Goal: Information Seeking & Learning: Learn about a topic

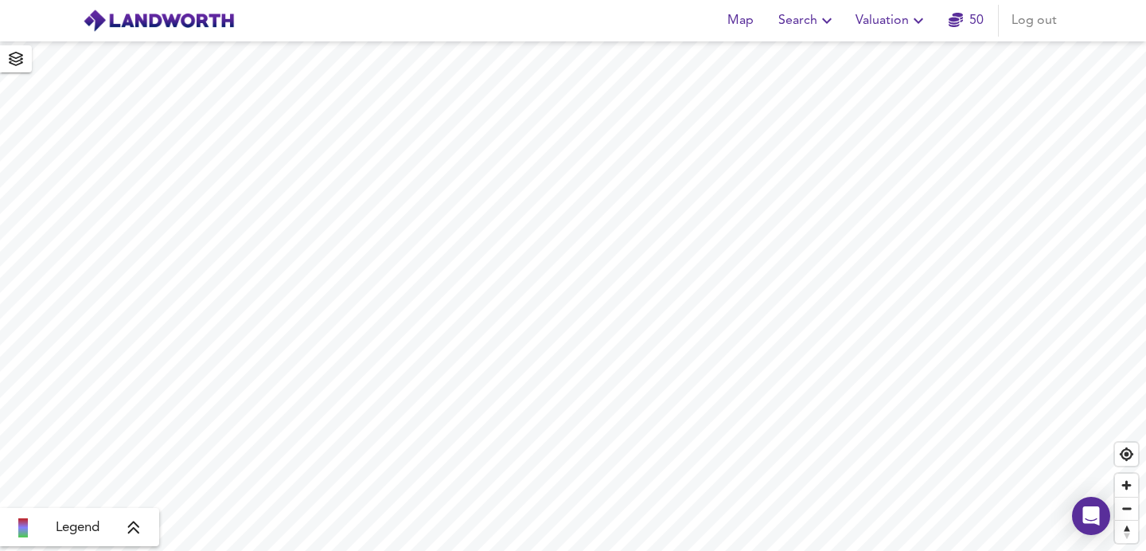
click at [801, 29] on span "Search" at bounding box center [807, 21] width 58 height 22
click at [787, 56] on li "New Search" at bounding box center [808, 57] width 158 height 29
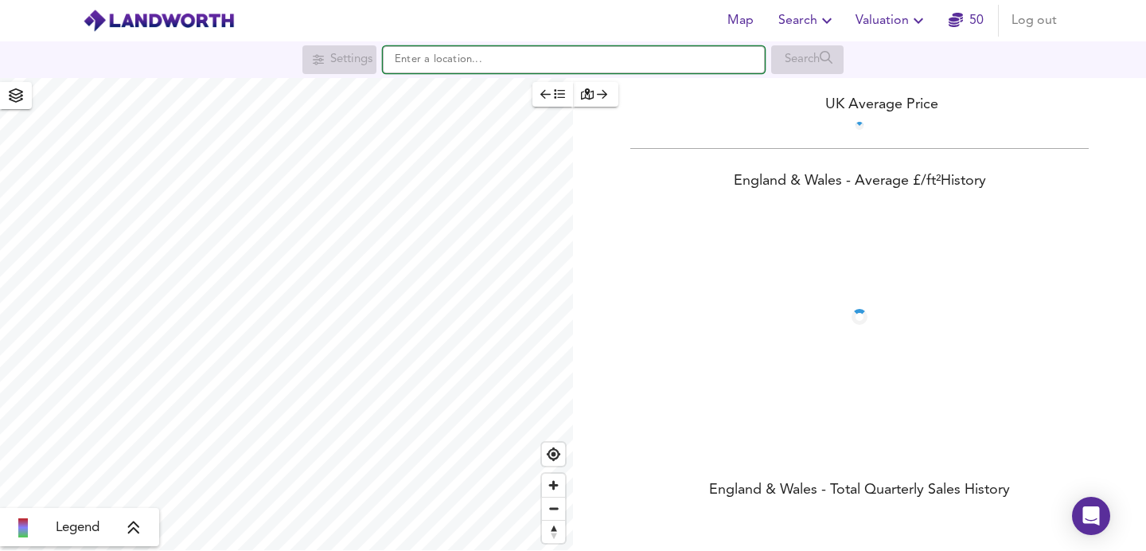
click at [519, 56] on input "text" at bounding box center [574, 59] width 382 height 27
paste input "Goodrich Road, London"
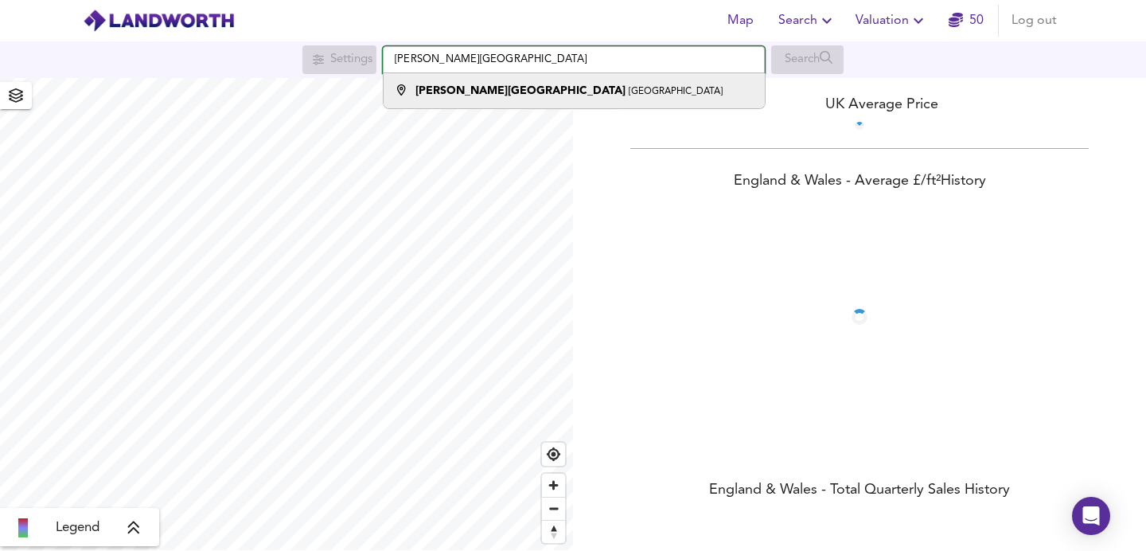
type input "Goodrich Road, London"
click at [629, 93] on small "London" at bounding box center [676, 92] width 94 height 10
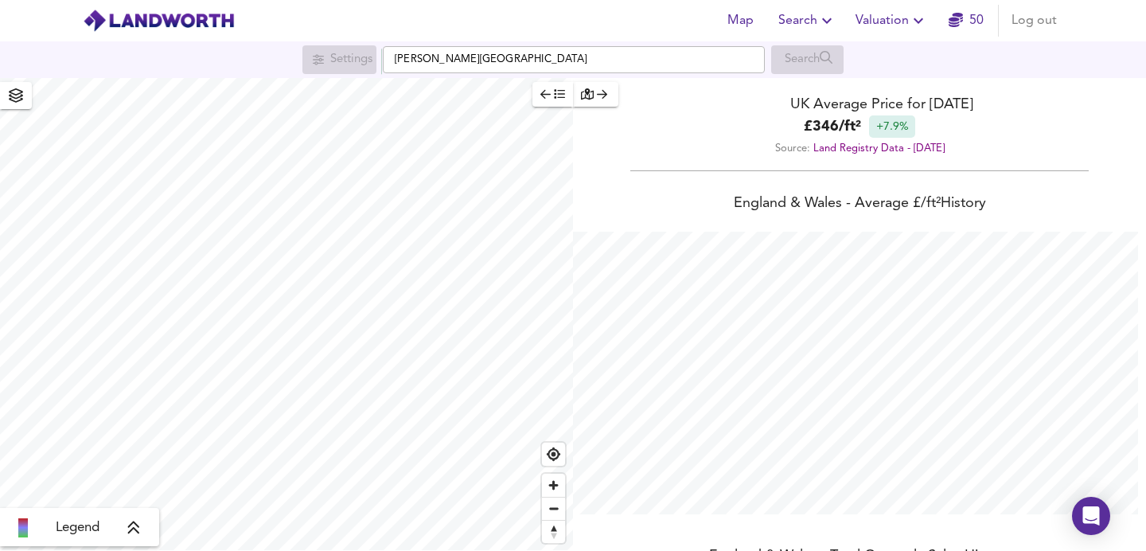
scroll to position [551, 1146]
checkbox input "false"
checkbox input "true"
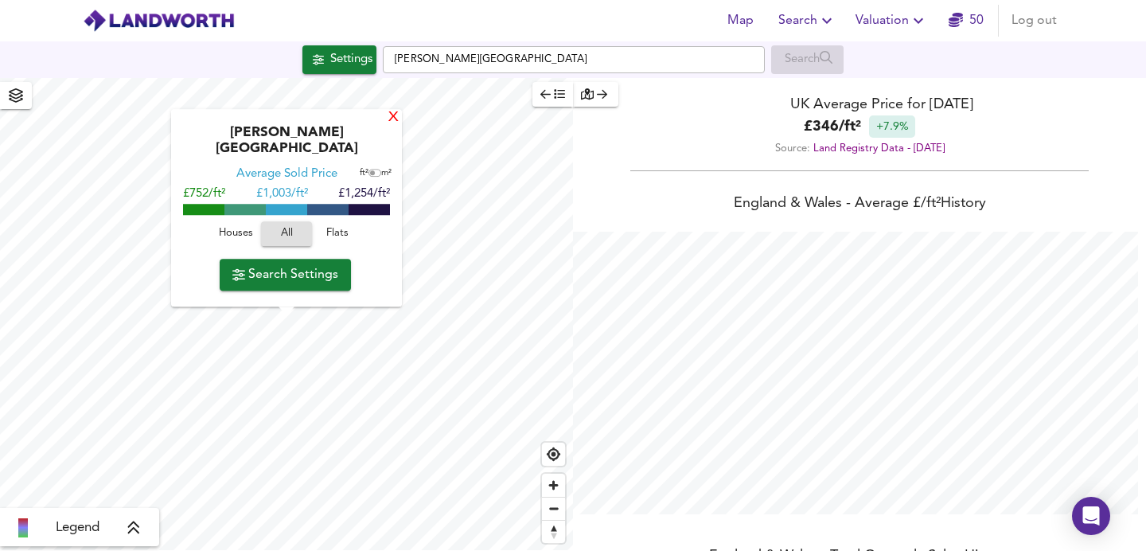
click at [391, 126] on div "X" at bounding box center [394, 118] width 14 height 15
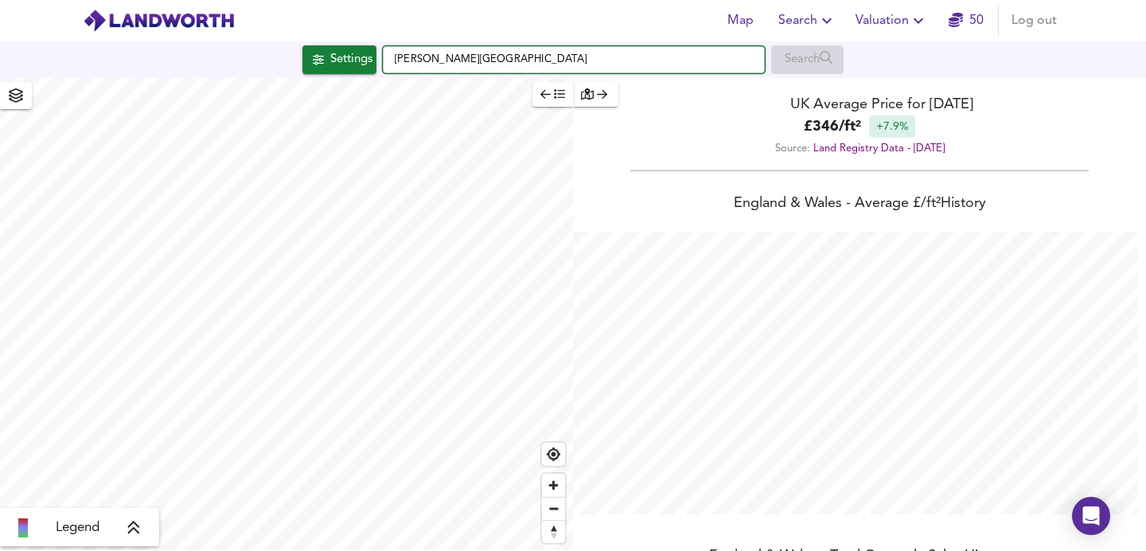
drag, startPoint x: 532, startPoint y: 64, endPoint x: 366, endPoint y: 51, distance: 166.0
click at [366, 51] on div "Settings Goodrich Road, London Search" at bounding box center [573, 59] width 1146 height 29
paste input "Melford Road, London"
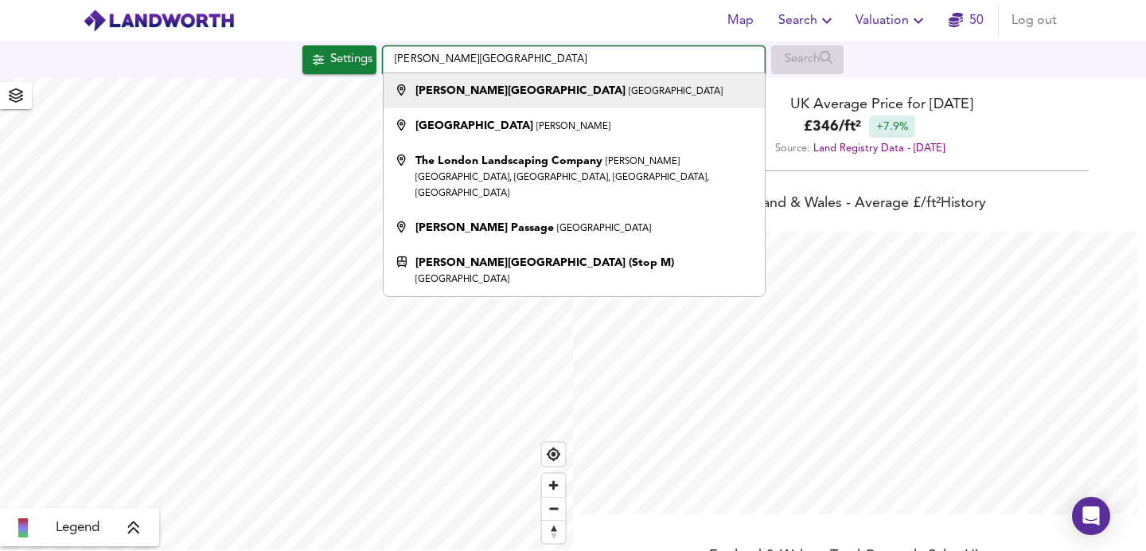
type input "Melford Road, London"
click at [610, 88] on div "Melford Road London" at bounding box center [570, 91] width 365 height 16
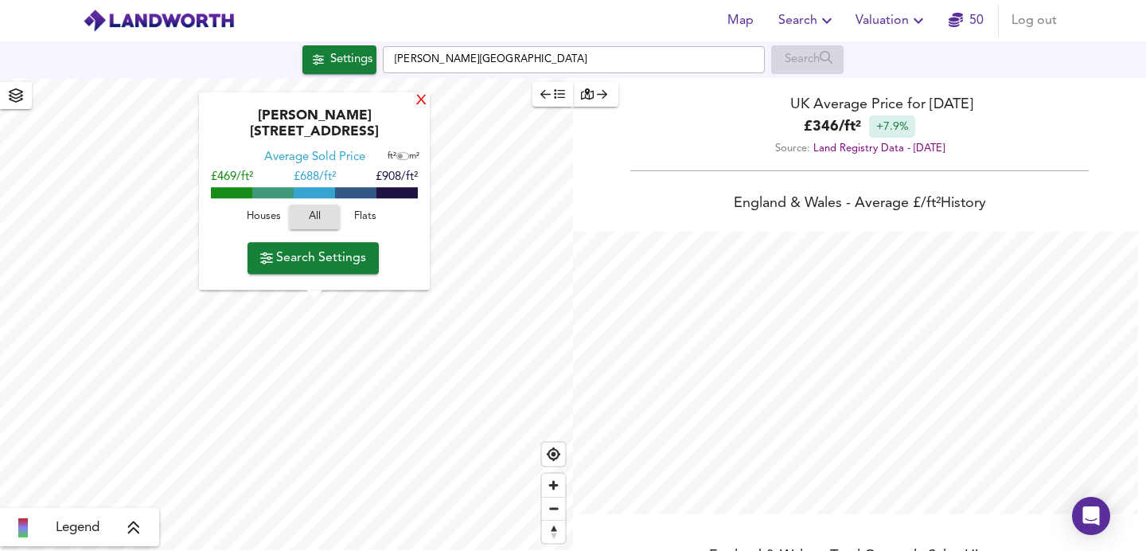
click at [415, 109] on div "X" at bounding box center [422, 101] width 14 height 15
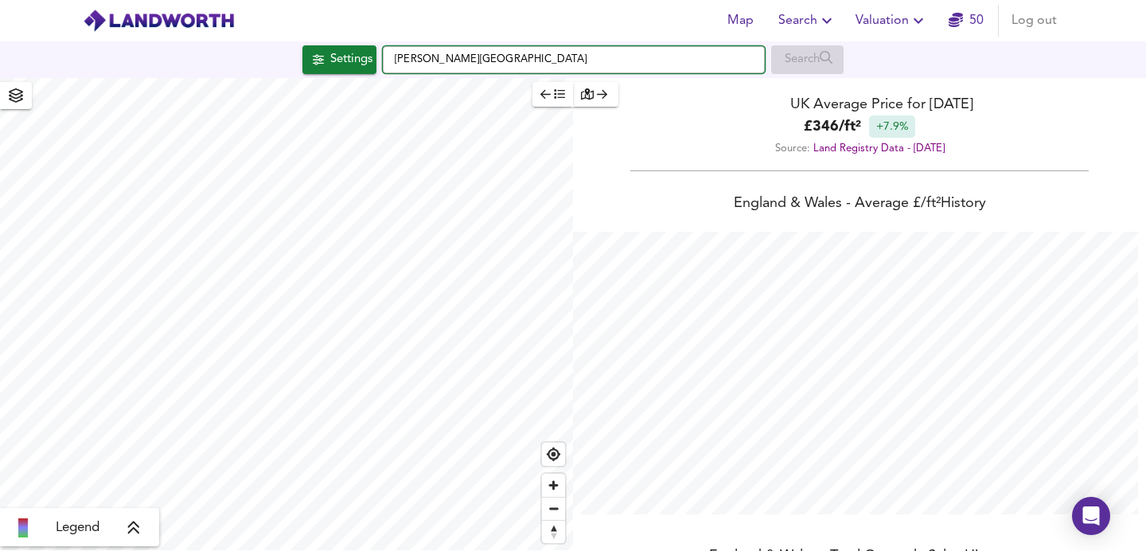
click at [538, 61] on input "Melford Road, London" at bounding box center [574, 59] width 382 height 27
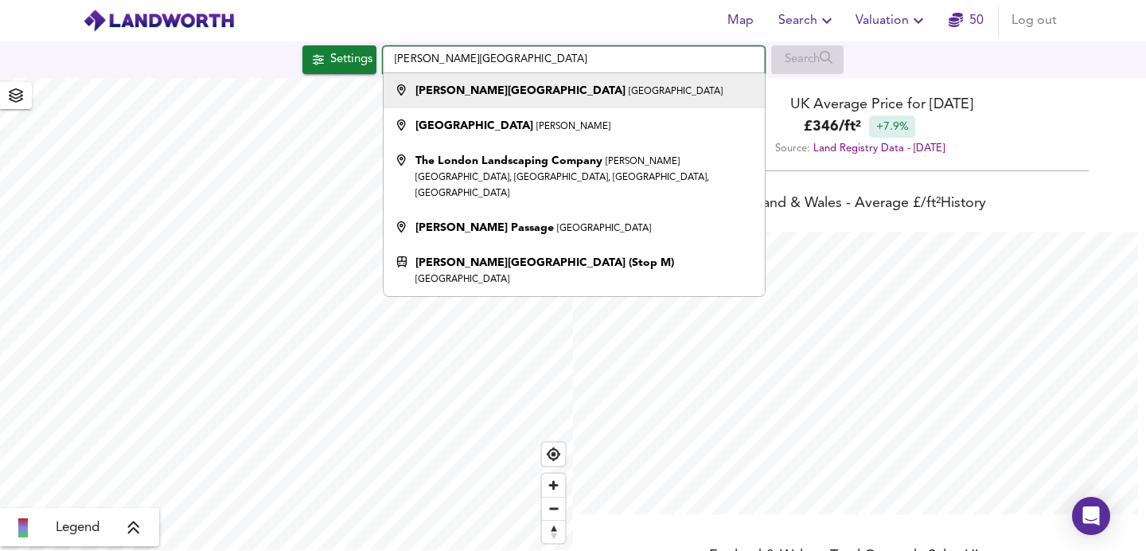
type input "Melford Road, London"
click at [651, 99] on div "Melford Road London" at bounding box center [570, 91] width 365 height 16
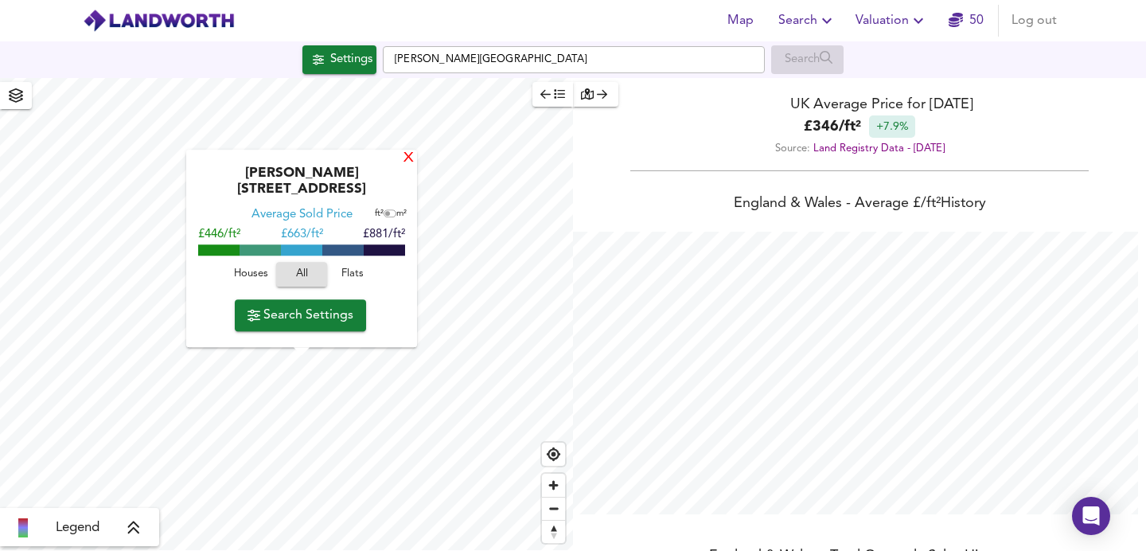
click at [410, 166] on div "X" at bounding box center [409, 158] width 14 height 15
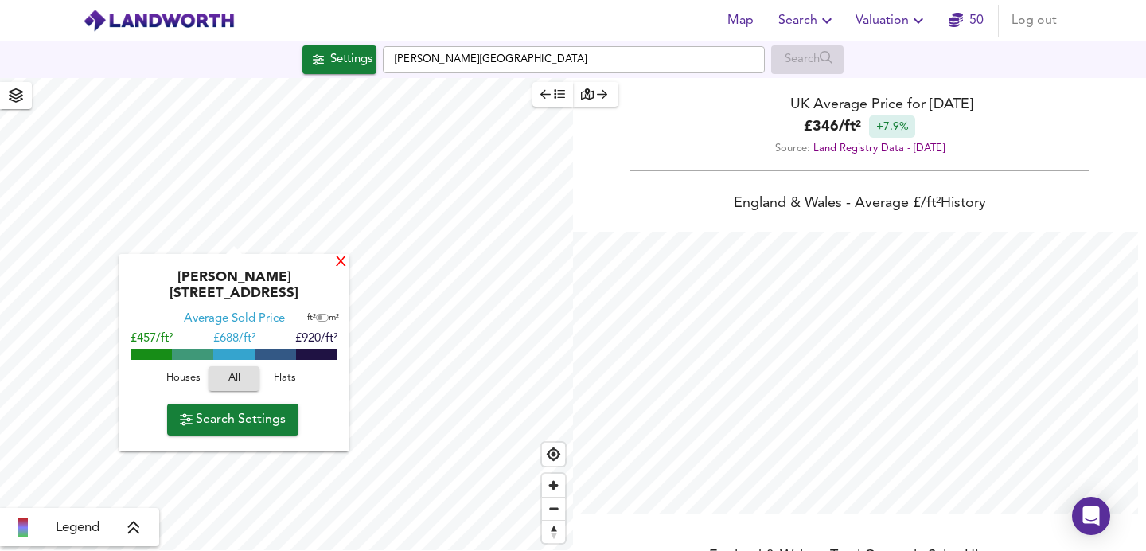
click at [337, 259] on div "X" at bounding box center [341, 262] width 14 height 15
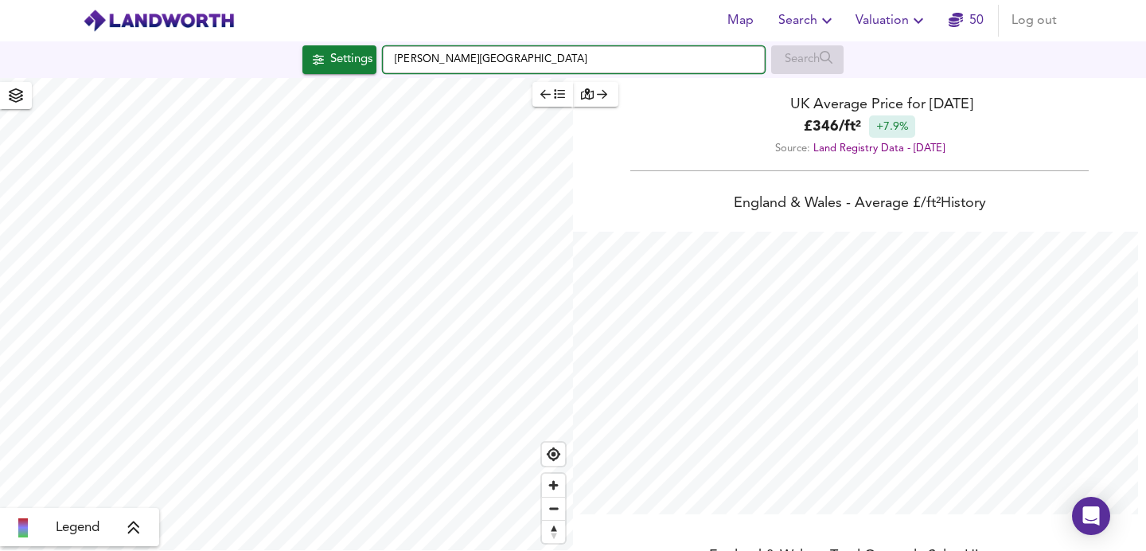
drag, startPoint x: 511, startPoint y: 48, endPoint x: 347, endPoint y: 64, distance: 164.7
click at [347, 64] on div "Settings Melford Road, London Search" at bounding box center [573, 59] width 1146 height 29
drag, startPoint x: 548, startPoint y: 68, endPoint x: 368, endPoint y: 68, distance: 179.9
click at [368, 69] on div "Settings Melford Road, London Search" at bounding box center [573, 59] width 1146 height 29
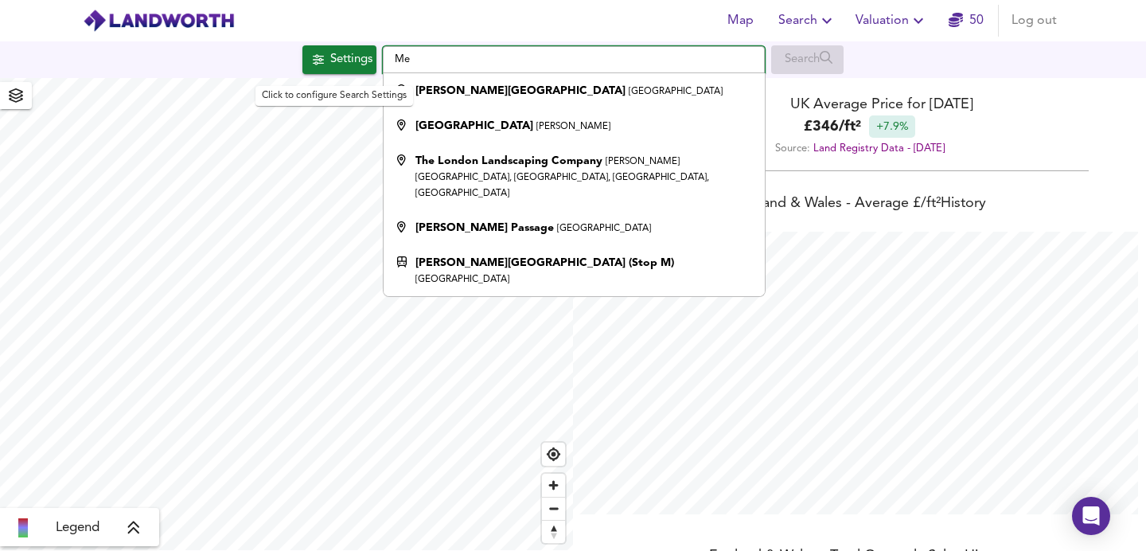
type input "M"
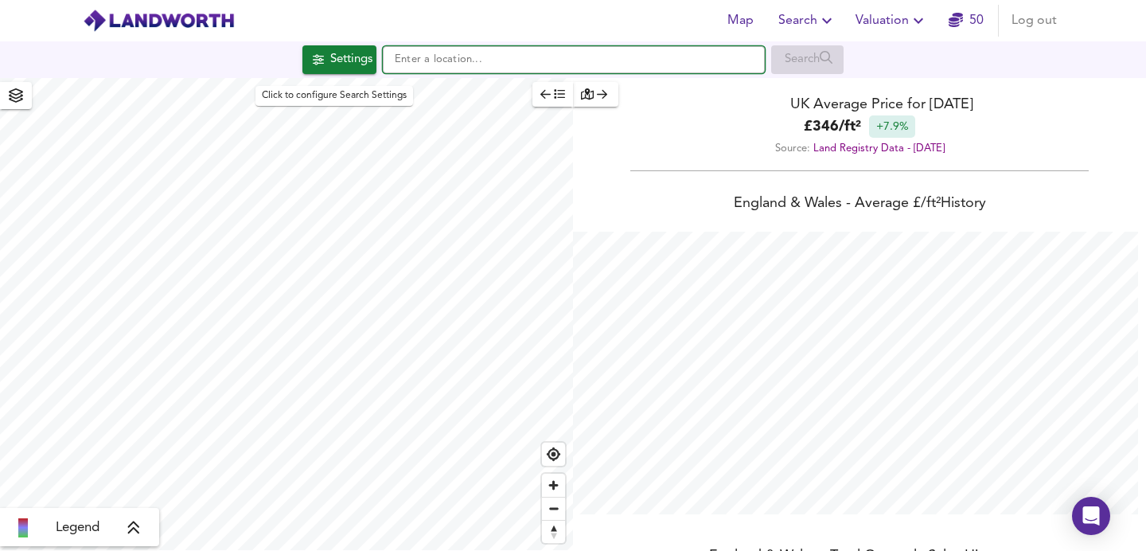
paste input "Gilkes Crescent"
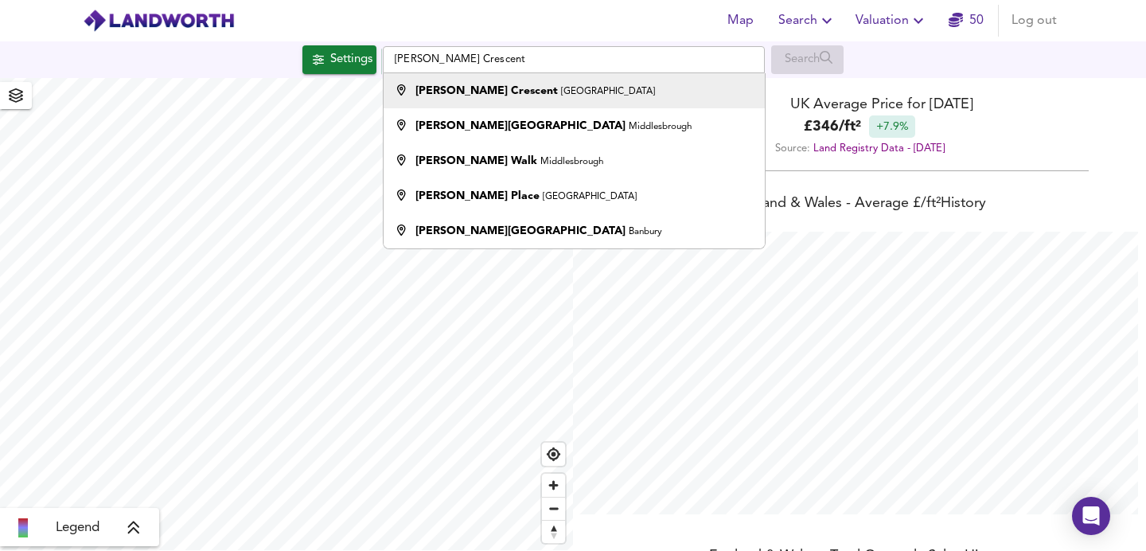
click at [563, 87] on div "Gilkes Crescent London" at bounding box center [570, 91] width 365 height 16
type input "Gilkes Crescent, London"
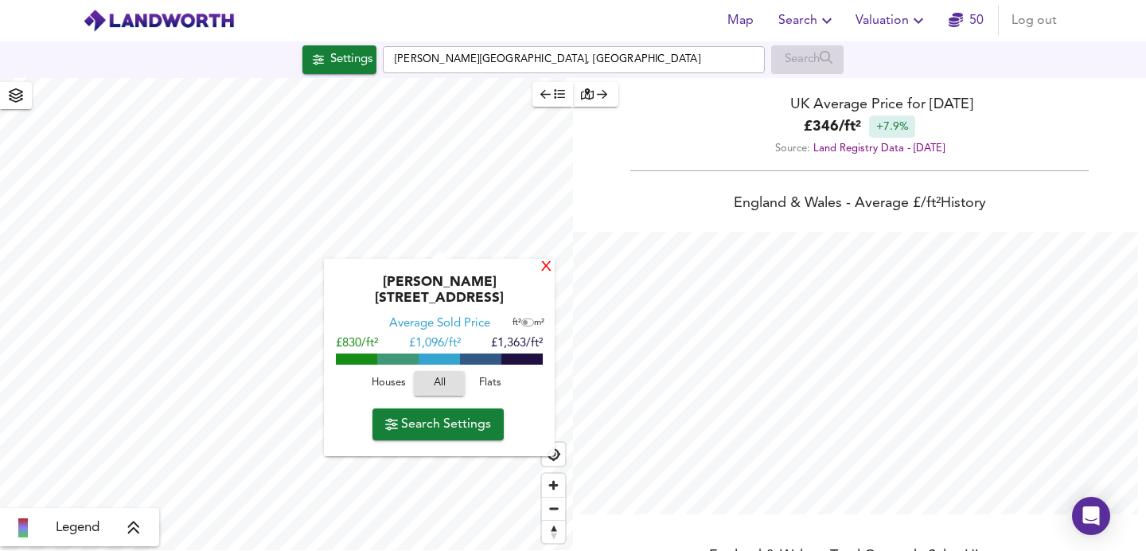
click at [540, 271] on div "X" at bounding box center [547, 267] width 14 height 15
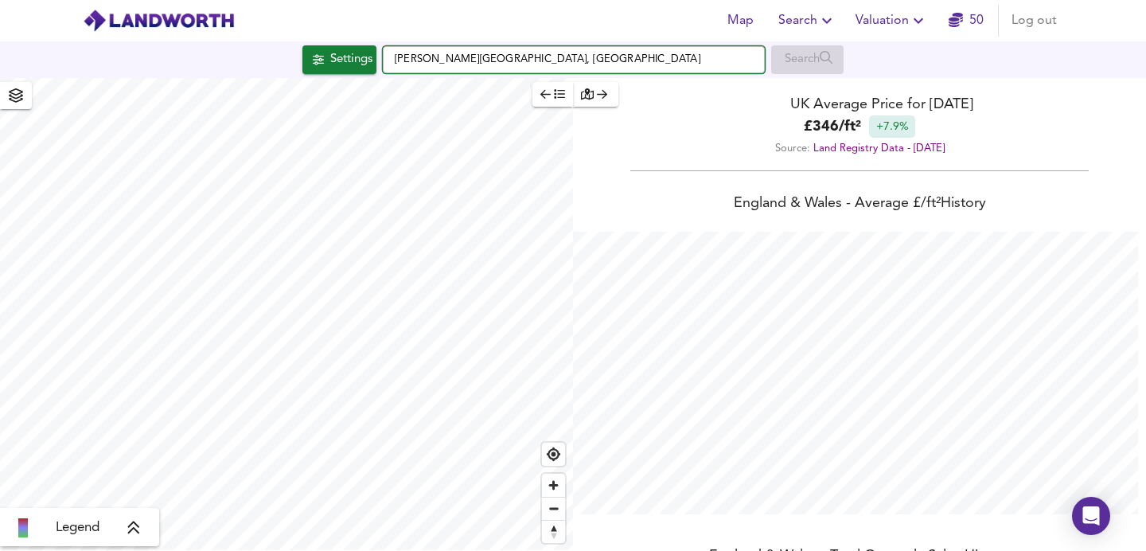
drag, startPoint x: 547, startPoint y: 53, endPoint x: 338, endPoint y: 52, distance: 208.5
click at [338, 52] on div "Settings Gilkes Crescent, London Search" at bounding box center [573, 59] width 1146 height 29
paste input "Clive Road"
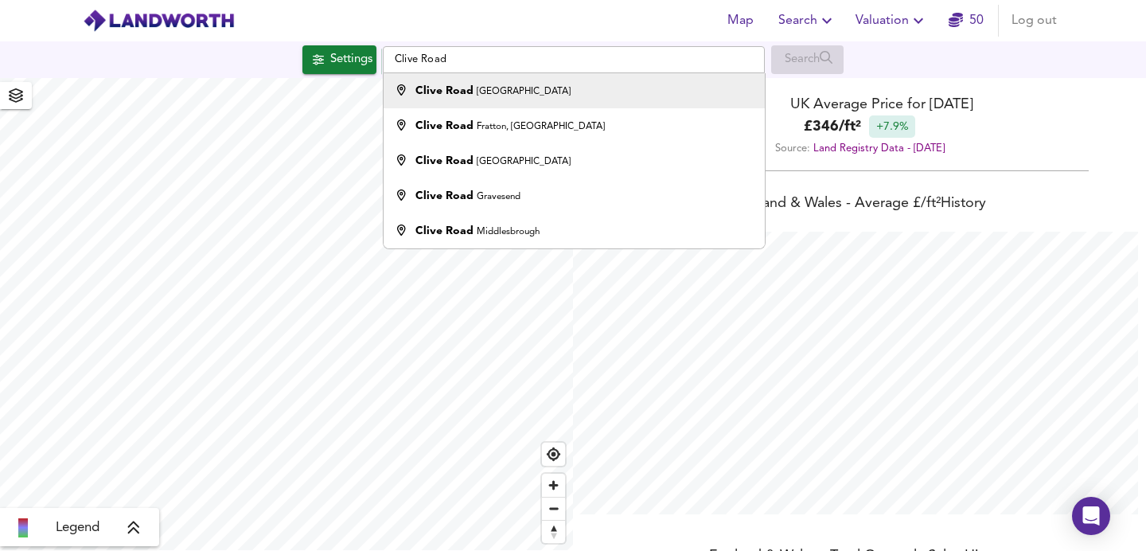
click at [560, 100] on li "Clive Road London" at bounding box center [574, 90] width 380 height 35
type input "Clive Road, London"
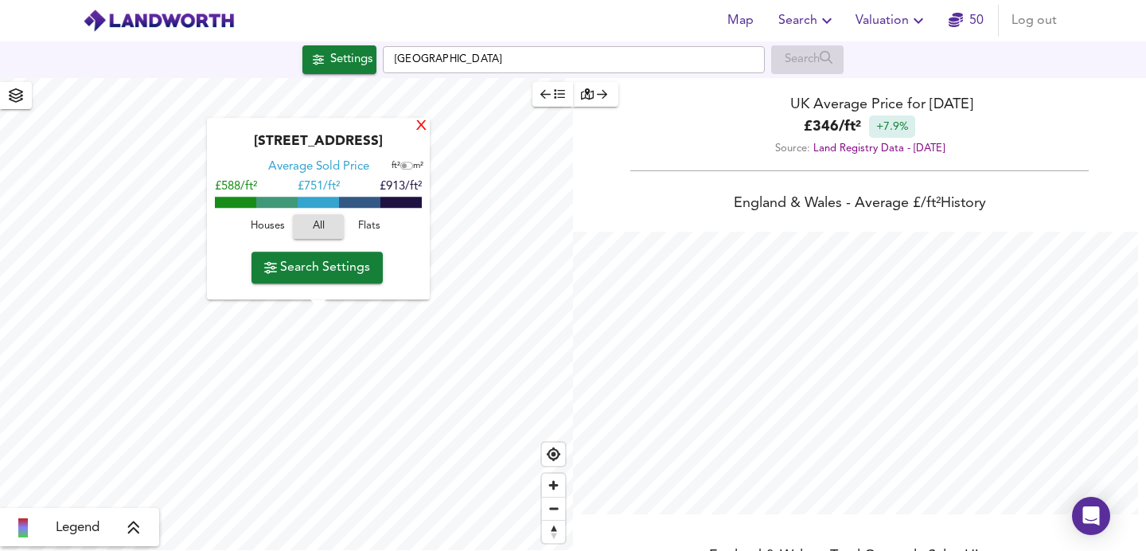
click at [418, 131] on div "X" at bounding box center [422, 126] width 14 height 15
